Goal: Task Accomplishment & Management: Manage account settings

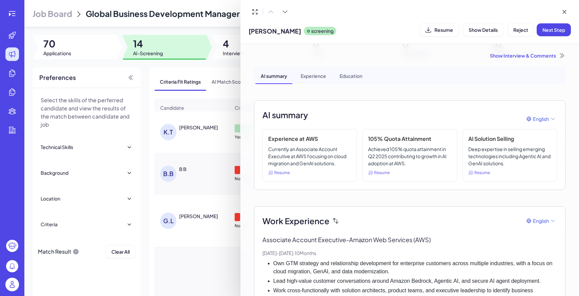
click at [9, 288] on div at bounding box center [289, 148] width 579 height 296
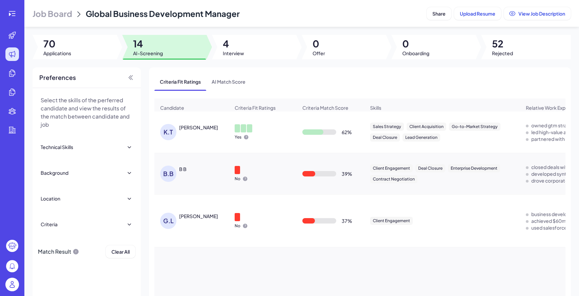
click at [11, 288] on img at bounding box center [12, 284] width 14 height 14
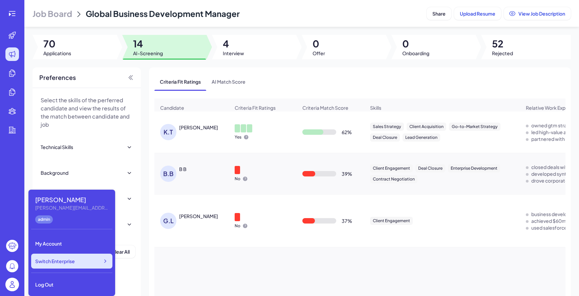
click at [63, 264] on span "Switch Enterprise" at bounding box center [55, 260] width 40 height 7
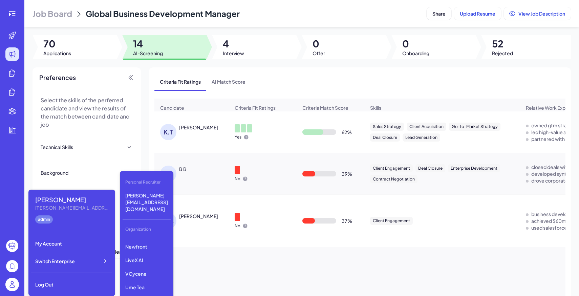
scroll to position [93, 0]
click at [147, 237] on div "Gobi Minimax Nebius Nio Luma AI Opus Clip AI Agent Startup Newfront LiveX AI VC…" at bounding box center [146, 270] width 48 height 68
click at [145, 238] on p "Newfront" at bounding box center [146, 244] width 48 height 12
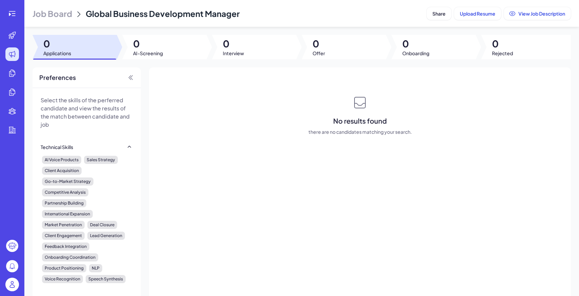
click at [63, 13] on span "Job Board" at bounding box center [52, 13] width 40 height 11
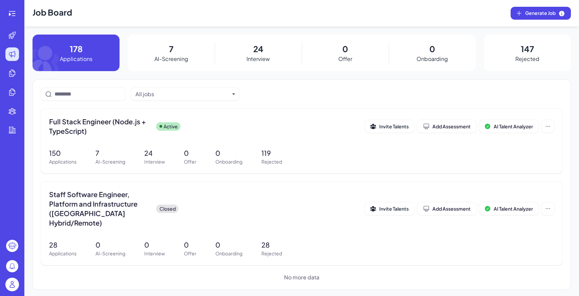
click at [185, 50] on div "7 AI-Screening" at bounding box center [171, 53] width 87 height 37
click at [116, 136] on div "Full Stack Engineer (Node.js + TypeScript) Active Invite Talents Add Assessment…" at bounding box center [301, 128] width 505 height 23
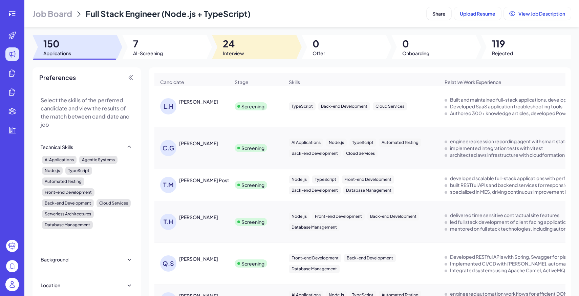
click at [231, 50] on span "Interview" at bounding box center [233, 53] width 21 height 7
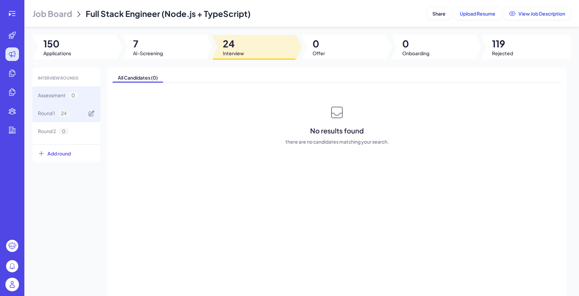
click at [82, 109] on div "Round 1 24" at bounding box center [66, 113] width 68 height 18
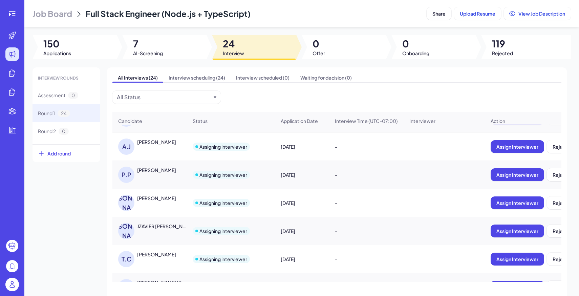
scroll to position [278, 0]
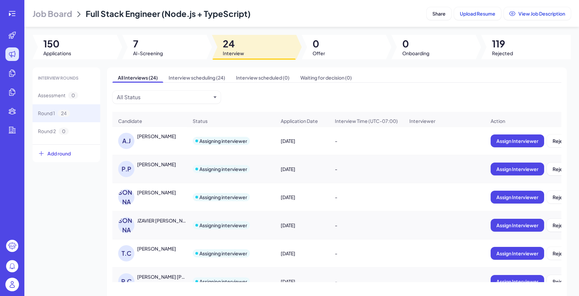
click at [15, 285] on img at bounding box center [12, 284] width 14 height 14
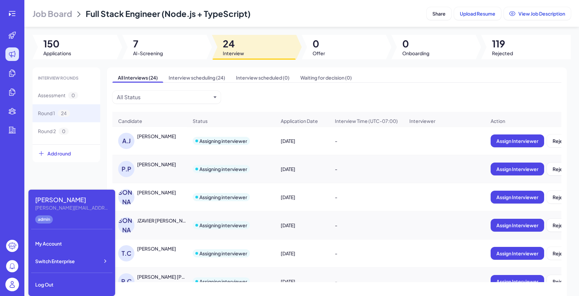
click at [65, 271] on div "Maggie Maggie@joinbrix.com admin My Account Switch Enterprise Log Out" at bounding box center [71, 242] width 87 height 106
click at [75, 258] on div "Switch Enterprise" at bounding box center [71, 260] width 81 height 15
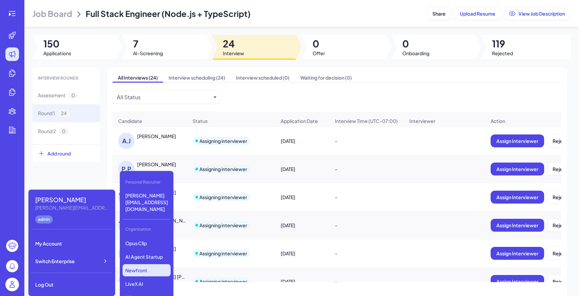
scroll to position [68, 0]
click at [147, 276] on p "LiveX AI" at bounding box center [146, 282] width 48 height 12
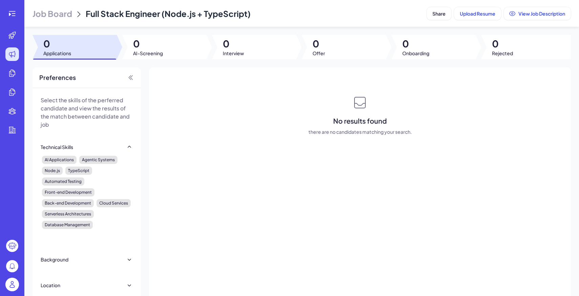
click at [61, 15] on span "Job Board" at bounding box center [52, 13] width 40 height 11
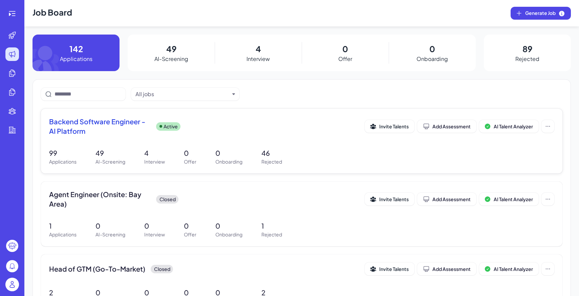
click at [167, 129] on p "Active" at bounding box center [170, 126] width 14 height 7
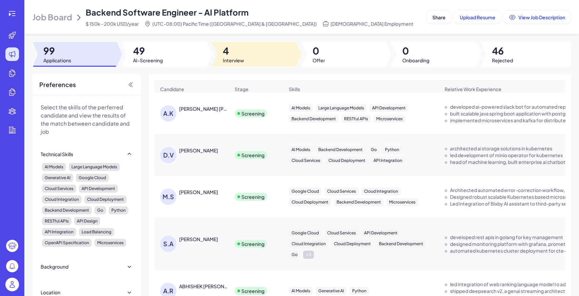
click at [259, 52] on div at bounding box center [254, 54] width 84 height 24
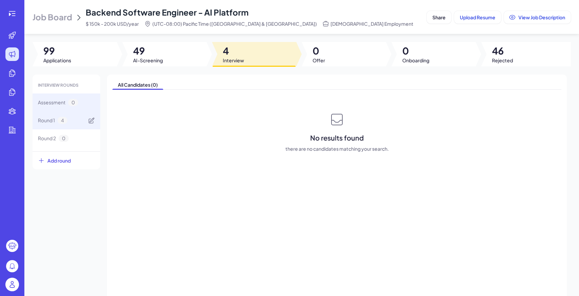
click at [76, 114] on div "Round 1 4" at bounding box center [66, 120] width 68 height 18
